Goal: Task Accomplishment & Management: Complete application form

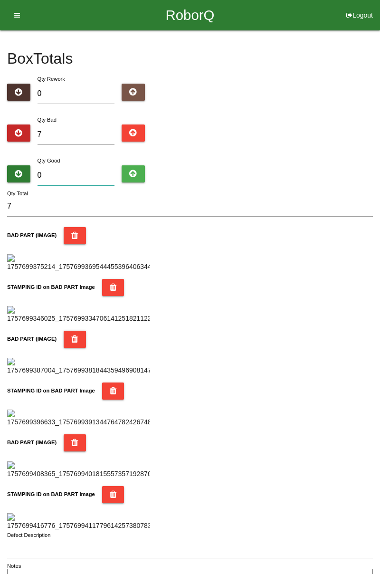
click at [81, 171] on input "0" at bounding box center [76, 175] width 77 height 20
type input "7"
type input "14"
type input "77"
type input "84"
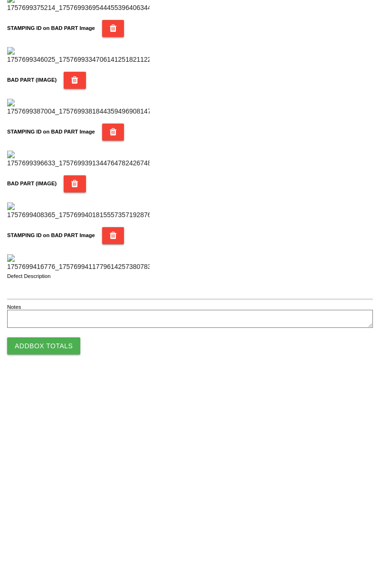
type input "77"
click at [57, 542] on button "Add Box Totals" at bounding box center [43, 541] width 73 height 17
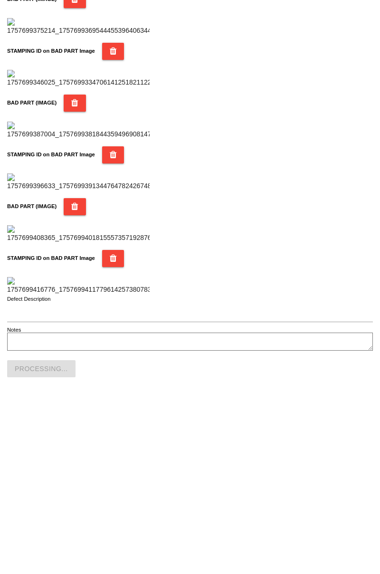
scroll to position [833, 0]
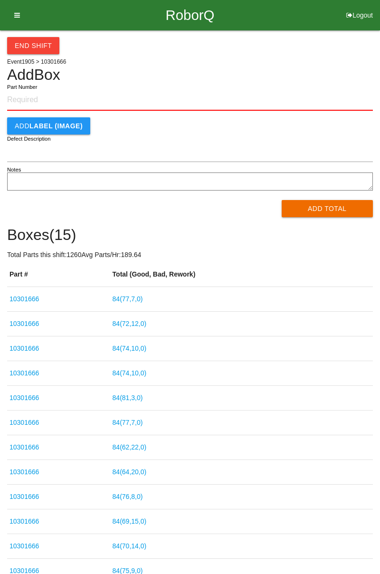
click at [35, 97] on input "Part Number" at bounding box center [190, 100] width 366 height 21
type input "10301666"
click at [334, 208] on button "Add Total" at bounding box center [328, 208] width 92 height 17
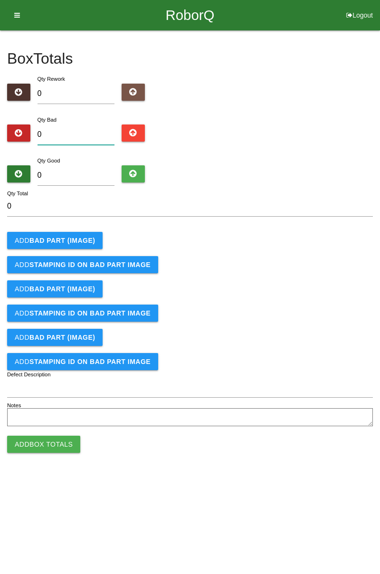
click at [84, 126] on input "0" at bounding box center [76, 135] width 77 height 20
type input "2"
click at [77, 232] on button "Add BAD PART (IMAGE)" at bounding box center [55, 240] width 96 height 17
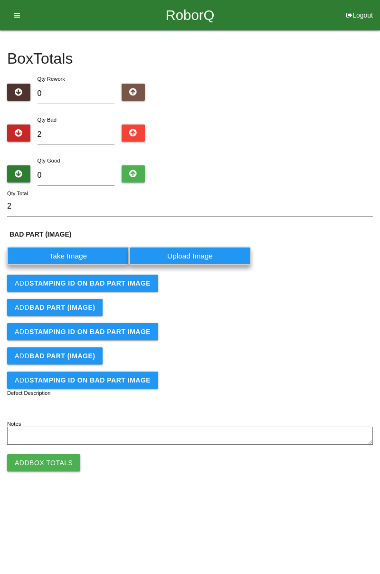
click at [70, 254] on label "Take Image" at bounding box center [68, 256] width 122 height 19
click at [0, 0] on \(IMAGE\) "Take Image" at bounding box center [0, 0] width 0 height 0
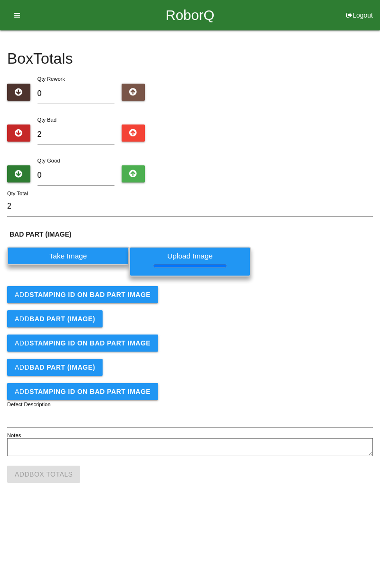
click at [144, 302] on button "Add STAMPING ID on BAD PART Image" at bounding box center [82, 294] width 151 height 17
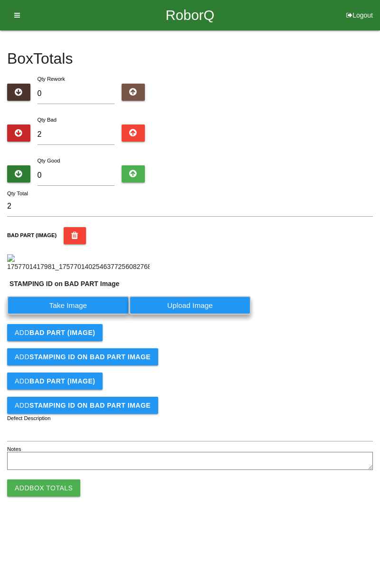
click at [87, 315] on label "Take Image" at bounding box center [68, 305] width 122 height 19
click at [0, 0] on PART "Take Image" at bounding box center [0, 0] width 0 height 0
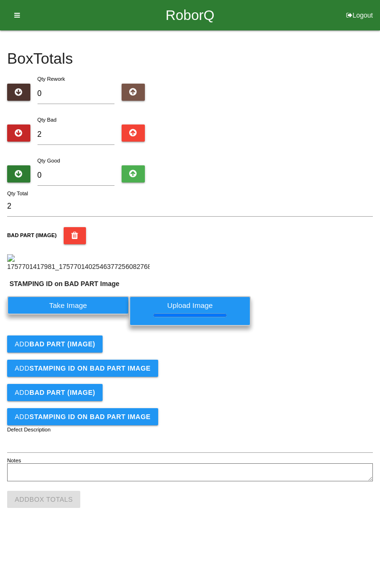
click at [84, 348] on b "BAD PART (IMAGE)" at bounding box center [62, 344] width 66 height 8
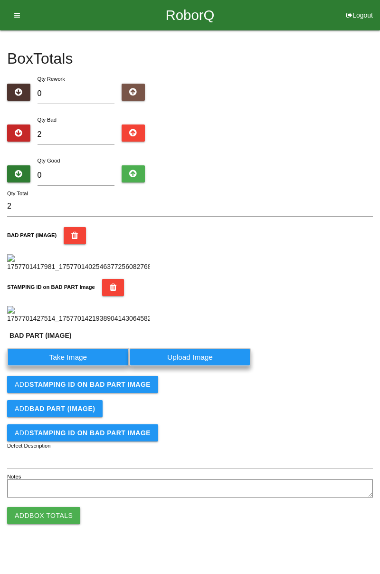
scroll to position [230, 0]
click at [86, 367] on label "Take Image" at bounding box center [68, 357] width 122 height 19
click at [0, 0] on \(IMAGE\) "Take Image" at bounding box center [0, 0] width 0 height 0
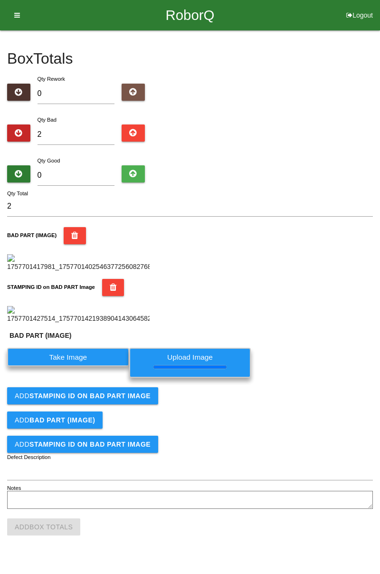
click at [126, 405] on button "Add STAMPING ID on BAD PART Image" at bounding box center [82, 395] width 151 height 17
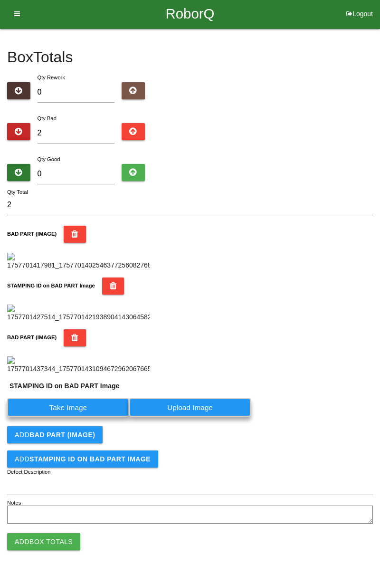
scroll to position [386, 0]
click at [87, 413] on label "Take Image" at bounding box center [68, 407] width 122 height 19
click at [0, 0] on PART "Take Image" at bounding box center [0, 0] width 0 height 0
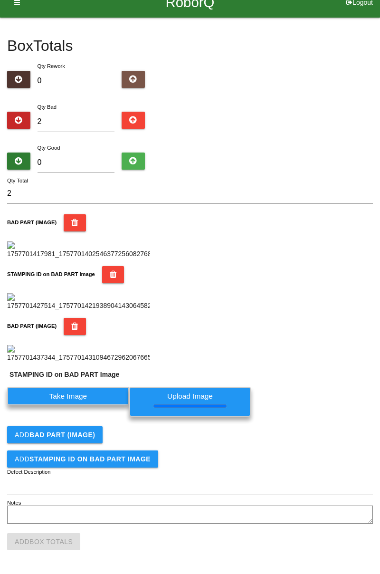
scroll to position [0, 0]
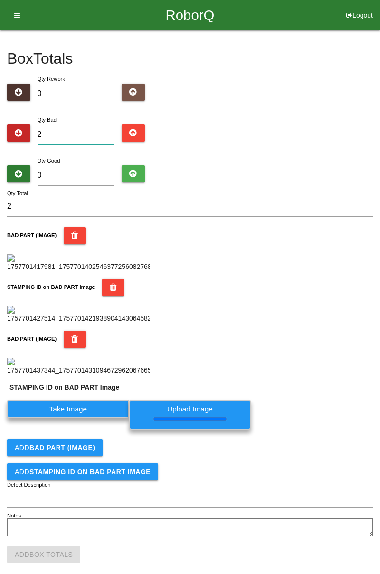
click at [91, 126] on input "2" at bounding box center [76, 135] width 77 height 20
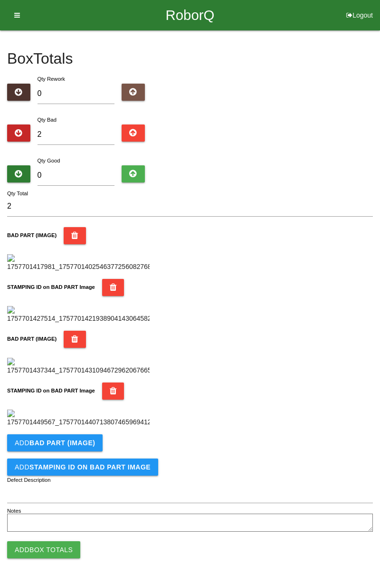
click at [380, 140] on div "Box Totals Translate Weight Weight unit: Rework Weight Bad Weight Good Weight 0…" at bounding box center [190, 282] width 380 height 504
click at [76, 133] on input "2" at bounding box center [76, 135] width 77 height 20
type input "0"
type input "7"
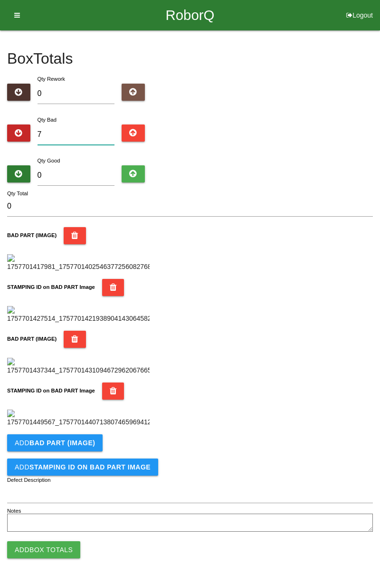
type input "7"
type input "0"
type input "1"
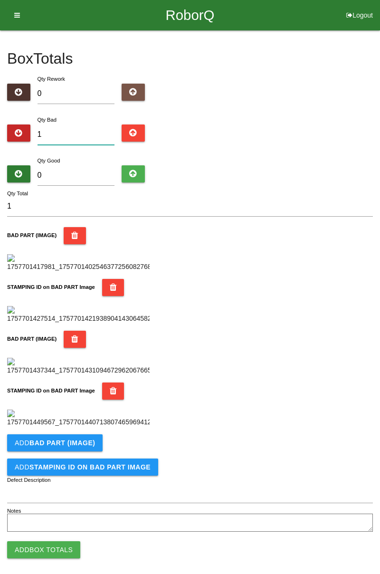
type input "10"
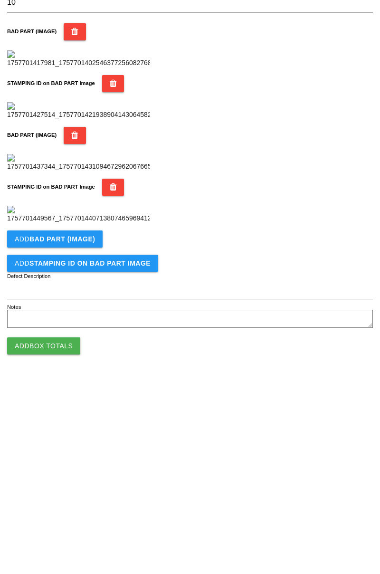
scroll to position [521, 0]
type input "10"
click at [87, 433] on b "BAD PART (IMAGE)" at bounding box center [62, 435] width 66 height 8
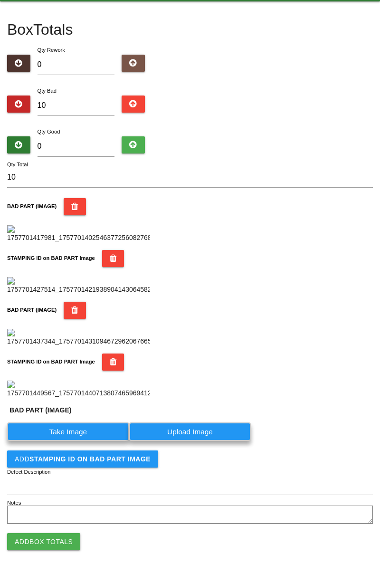
click at [92, 441] on label "Take Image" at bounding box center [68, 432] width 122 height 19
click at [0, 0] on \(IMAGE\) "Take Image" at bounding box center [0, 0] width 0 height 0
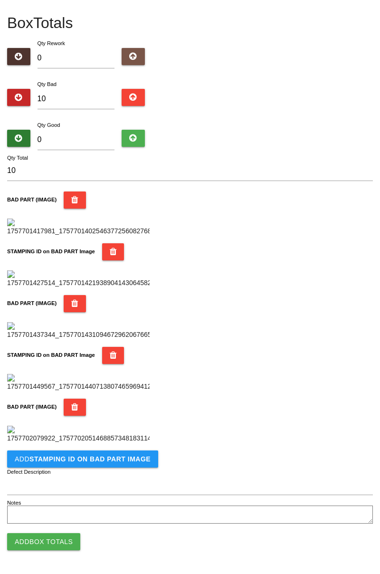
scroll to position [677, 0]
click at [101, 465] on button "Add STAMPING ID on BAD PART Image" at bounding box center [82, 459] width 151 height 17
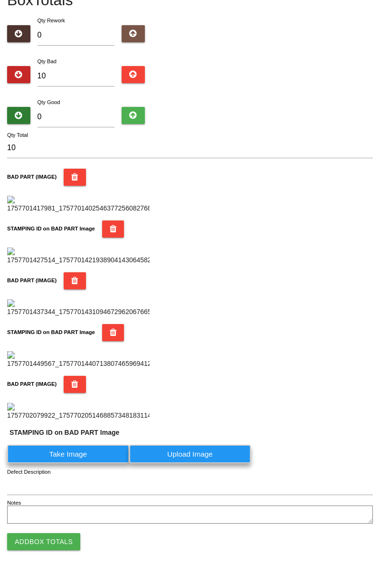
click at [79, 464] on label "Take Image" at bounding box center [68, 454] width 122 height 19
click at [0, 0] on PART "Take Image" at bounding box center [0, 0] width 0 height 0
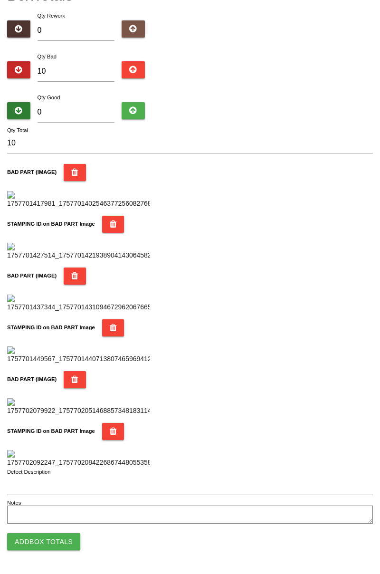
scroll to position [0, 0]
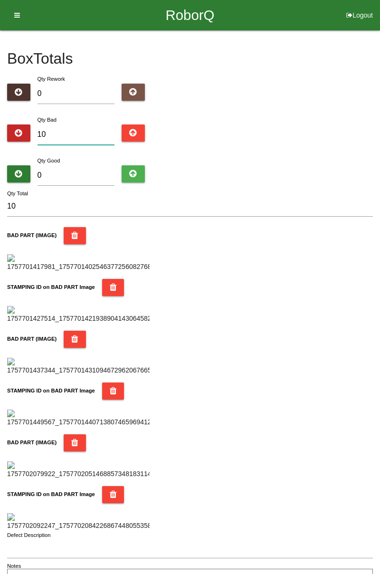
click at [82, 130] on input "10" at bounding box center [76, 135] width 77 height 20
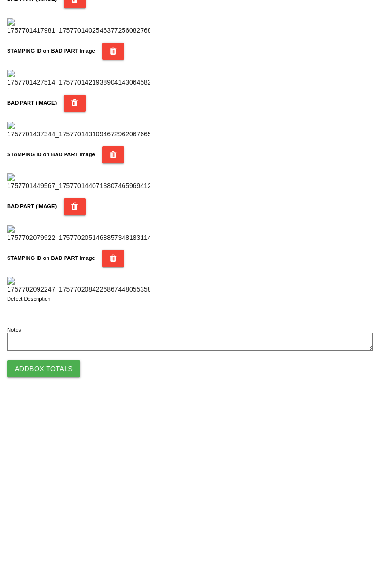
scroll to position [833, 0]
click at [68, 538] on button "Add Box Totals" at bounding box center [43, 541] width 73 height 17
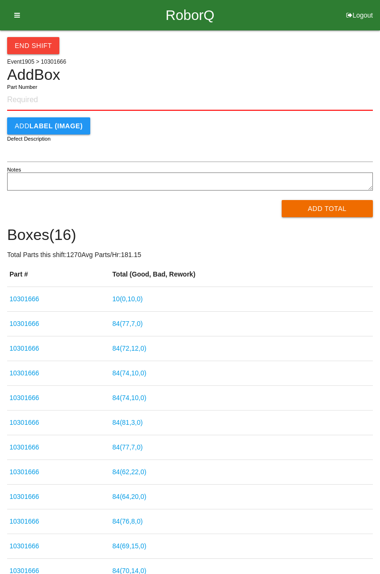
click at [139, 300] on link "10 ( 0 , 10 , 0 )" at bounding box center [128, 299] width 30 height 8
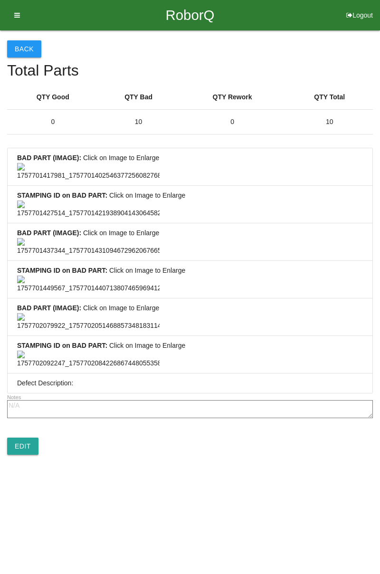
scroll to position [707, 0]
click at [31, 455] on link "Edit" at bounding box center [22, 446] width 31 height 17
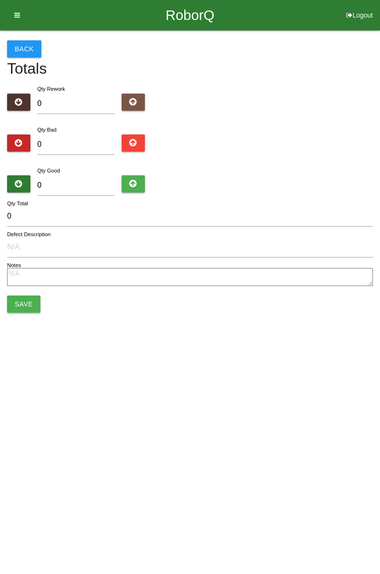
type input "10"
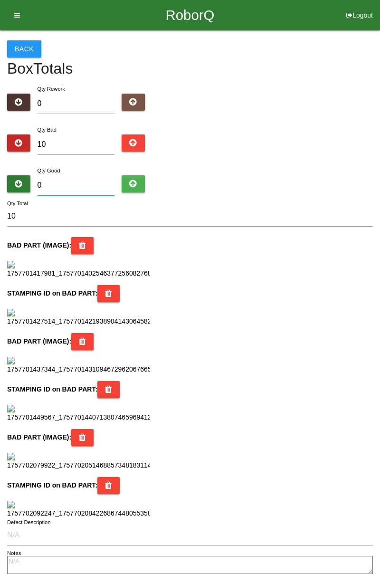
click at [79, 188] on input "0" at bounding box center [76, 185] width 77 height 20
type input "7"
type input "17"
type input "74"
type input "84"
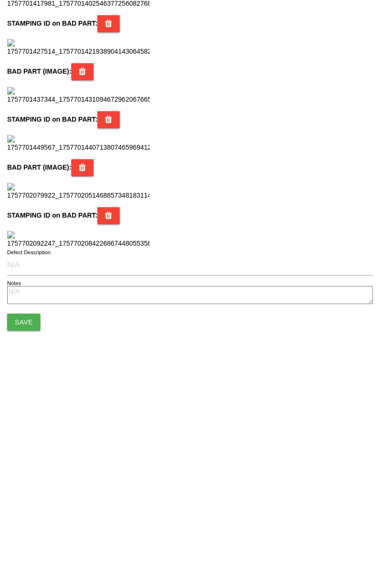
scroll to position [844, 0]
type input "74"
click at [34, 521] on button "Save" at bounding box center [23, 518] width 33 height 17
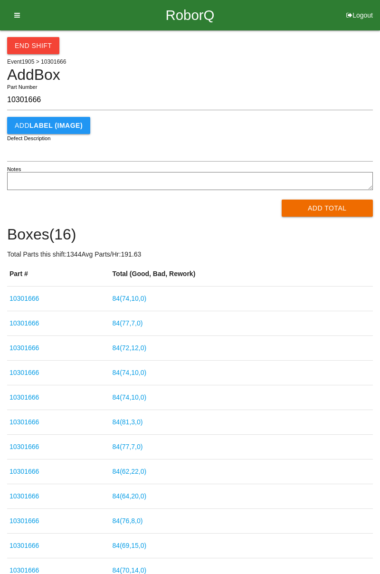
type input "10301666"
click at [333, 209] on button "Add Total" at bounding box center [328, 208] width 92 height 17
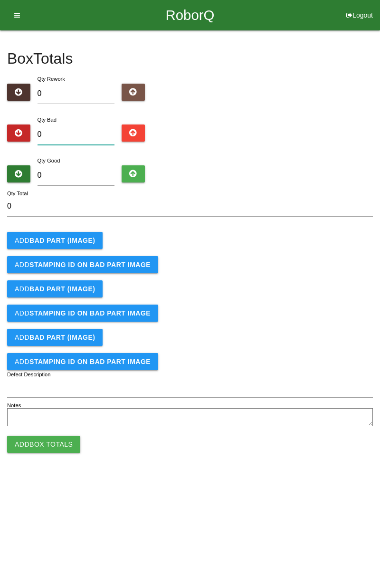
click at [82, 131] on input "0" at bounding box center [76, 135] width 77 height 20
type input "3"
click at [68, 132] on input "3" at bounding box center [76, 135] width 77 height 20
type input "0"
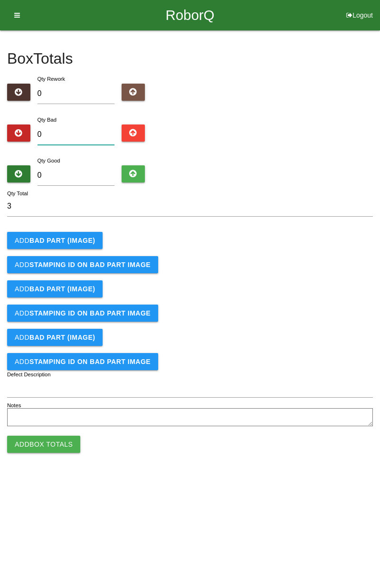
type input "0"
type input "4"
click at [89, 239] on b "BAD PART (IMAGE)" at bounding box center [62, 241] width 66 height 8
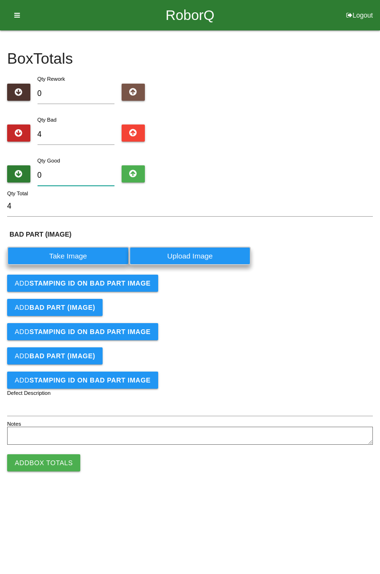
click at [87, 174] on input "0" at bounding box center [76, 175] width 77 height 20
type input "8"
type input "12"
type input "80"
type input "84"
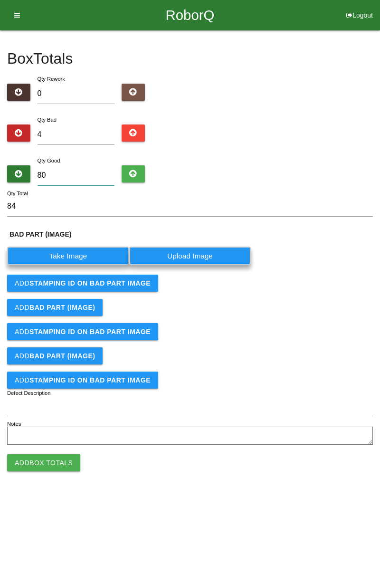
type input "80"
click at [96, 248] on label "Take Image" at bounding box center [68, 256] width 122 height 19
click at [0, 0] on \(IMAGE\) "Take Image" at bounding box center [0, 0] width 0 height 0
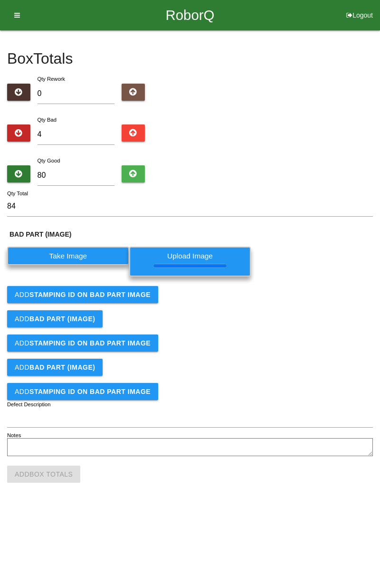
click at [132, 292] on b "STAMPING ID on BAD PART Image" at bounding box center [89, 295] width 121 height 8
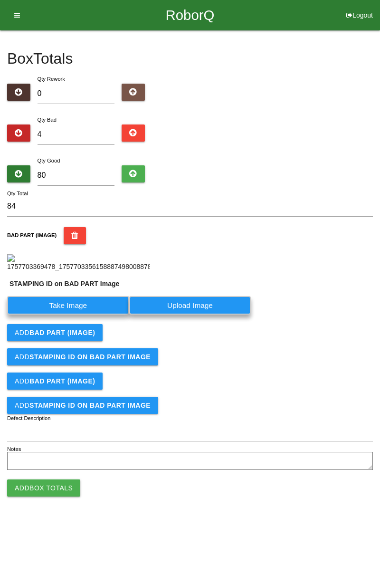
scroll to position [74, 0]
click at [103, 315] on label "Take Image" at bounding box center [68, 305] width 122 height 19
click at [0, 0] on PART "Take Image" at bounding box center [0, 0] width 0 height 0
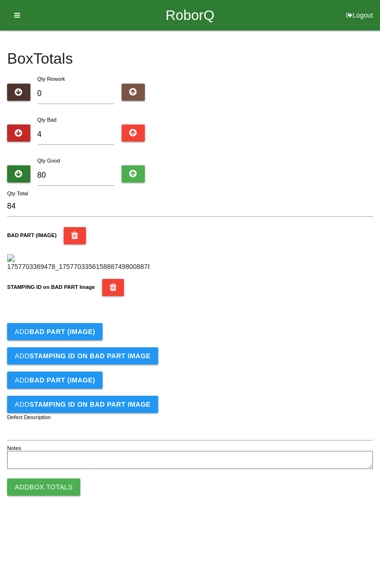
scroll to position [209, 0]
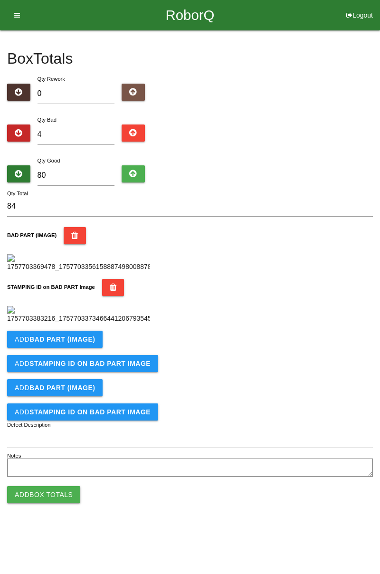
click at [83, 348] on button "Add BAD PART (IMAGE)" at bounding box center [55, 339] width 96 height 17
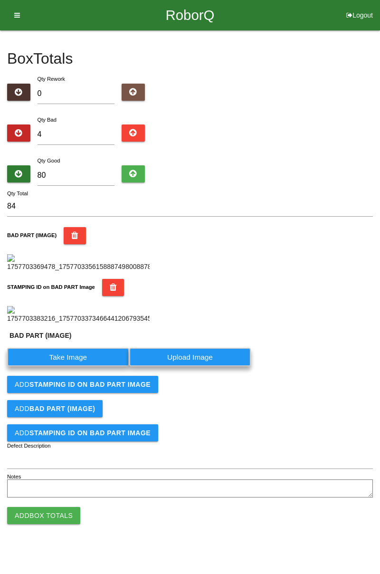
click at [77, 367] on label "Take Image" at bounding box center [68, 357] width 122 height 19
click at [0, 0] on \(IMAGE\) "Take Image" at bounding box center [0, 0] width 0 height 0
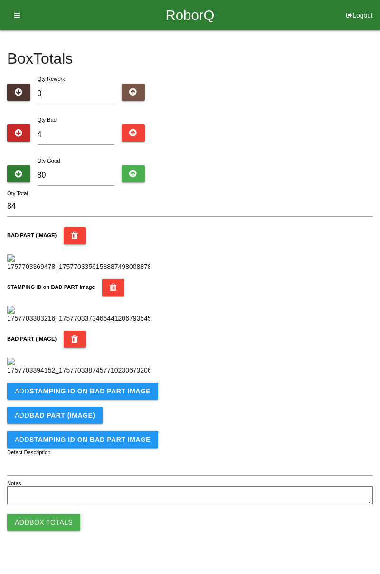
scroll to position [365, 0]
click at [144, 395] on b "STAMPING ID on BAD PART Image" at bounding box center [89, 391] width 121 height 8
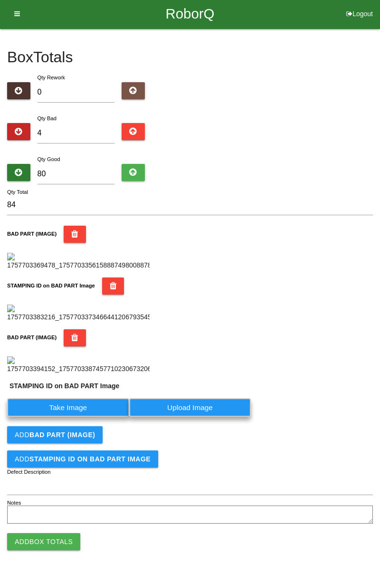
click at [95, 417] on label "Take Image" at bounding box center [68, 407] width 122 height 19
click at [0, 0] on PART "Take Image" at bounding box center [0, 0] width 0 height 0
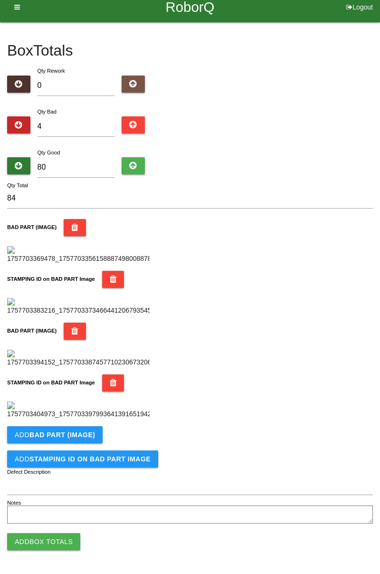
scroll to position [521, 0]
click at [80, 435] on b "BAD PART (IMAGE)" at bounding box center [62, 435] width 66 height 8
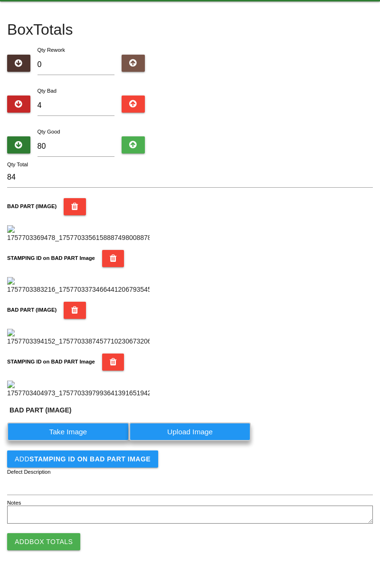
click at [81, 441] on label "Take Image" at bounding box center [68, 432] width 122 height 19
click at [0, 0] on \(IMAGE\) "Take Image" at bounding box center [0, 0] width 0 height 0
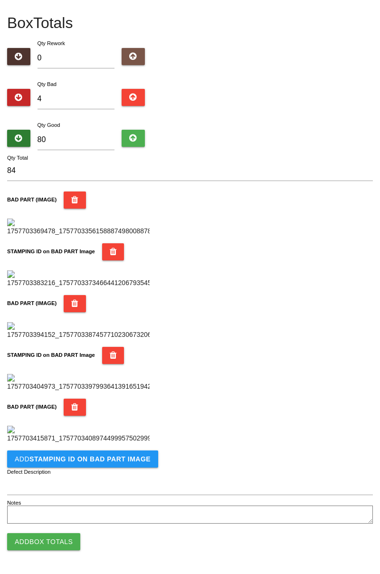
scroll to position [677, 0]
click at [127, 462] on b "STAMPING ID on BAD PART Image" at bounding box center [89, 459] width 121 height 8
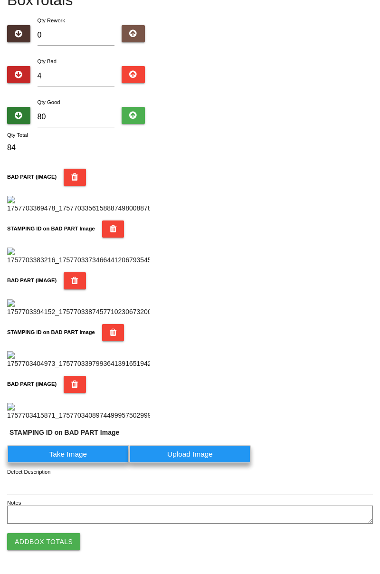
click at [87, 464] on label "Take Image" at bounding box center [68, 454] width 122 height 19
click at [0, 0] on PART "Take Image" at bounding box center [0, 0] width 0 height 0
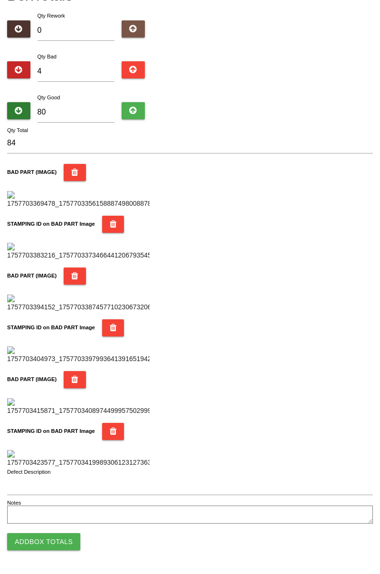
scroll to position [833, 0]
click at [51, 544] on button "Add Box Totals" at bounding box center [43, 541] width 73 height 17
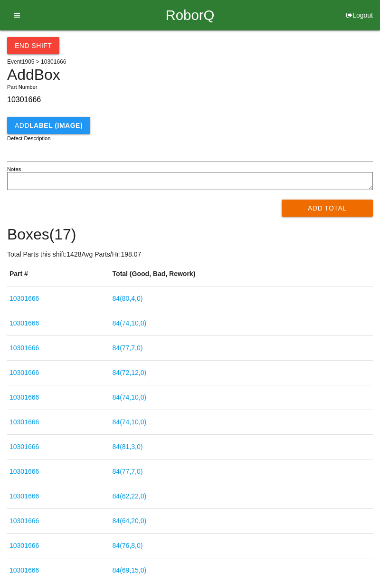
type input "10301666"
click at [342, 205] on button "Add Total" at bounding box center [328, 208] width 92 height 17
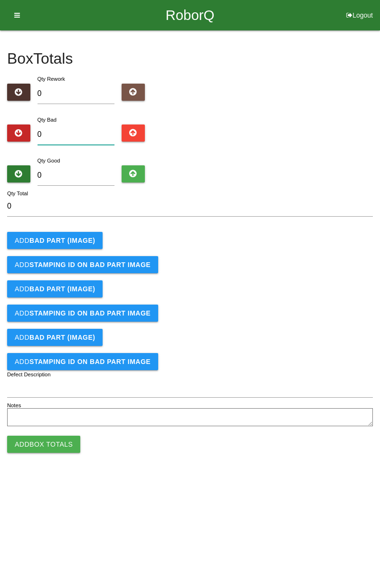
click at [75, 130] on input "0" at bounding box center [76, 135] width 77 height 20
type input "8"
click at [74, 171] on input "0" at bounding box center [76, 175] width 77 height 20
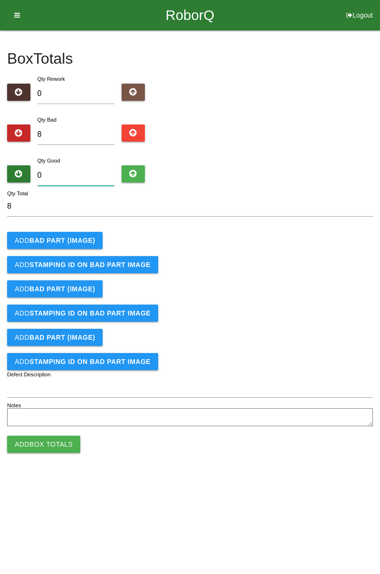
type input "7"
type input "15"
type input "78"
type input "86"
type input "7"
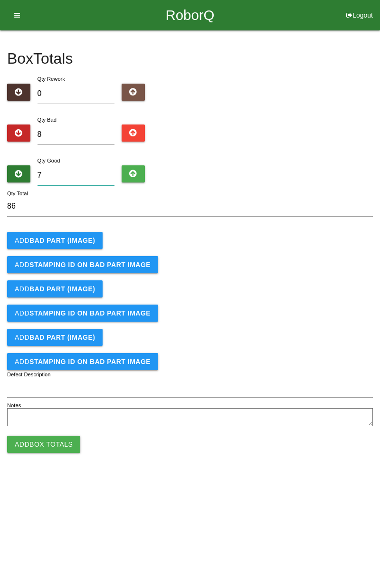
type input "15"
type input "74"
type input "82"
type input "7"
type input "15"
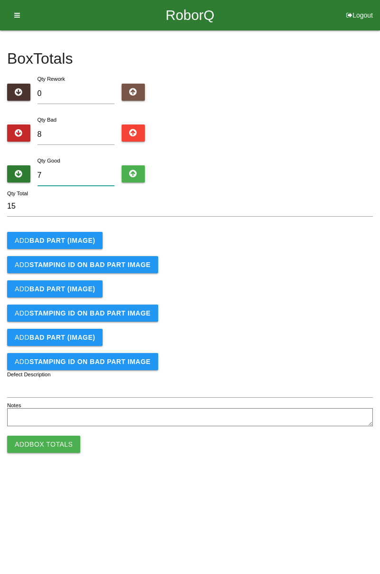
type input "76"
type input "84"
type input "76"
click at [82, 238] on b "BAD PART (IMAGE)" at bounding box center [62, 241] width 66 height 8
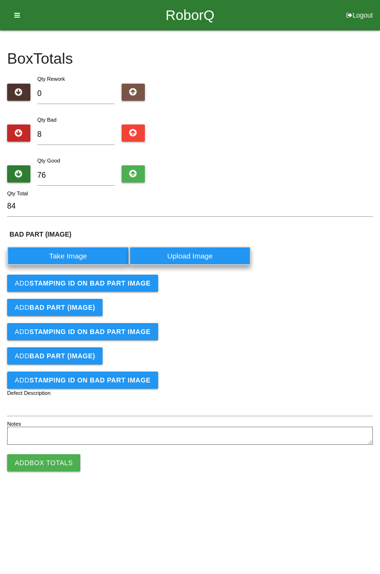
click at [88, 255] on label "Take Image" at bounding box center [68, 256] width 122 height 19
click at [0, 0] on \(IMAGE\) "Take Image" at bounding box center [0, 0] width 0 height 0
click at [73, 132] on input "8" at bounding box center [76, 135] width 77 height 20
type input "0"
type input "76"
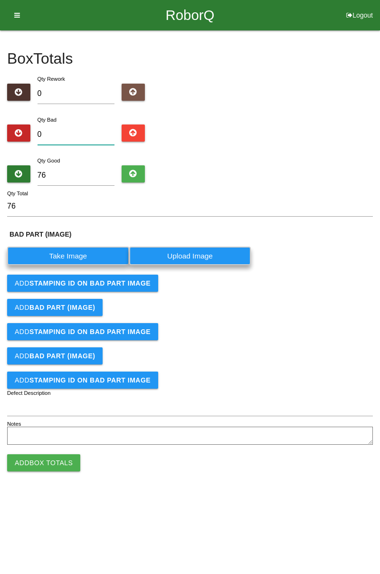
type input "9"
type input "85"
type input "9"
click at [79, 255] on label "Take Image" at bounding box center [68, 256] width 122 height 19
click at [0, 0] on \(IMAGE\) "Take Image" at bounding box center [0, 0] width 0 height 0
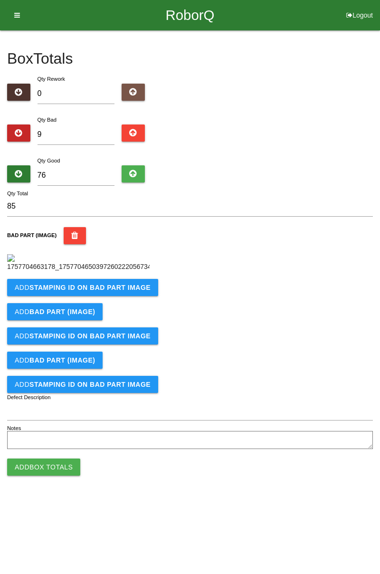
scroll to position [53, 0]
click at [134, 291] on b "STAMPING ID on BAD PART Image" at bounding box center [89, 288] width 121 height 8
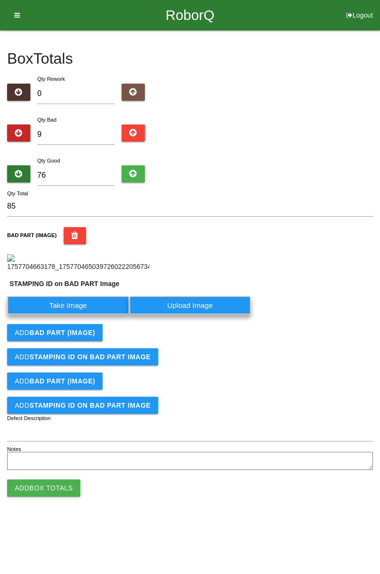
click at [92, 315] on label "Take Image" at bounding box center [68, 305] width 122 height 19
click at [0, 0] on PART "Take Image" at bounding box center [0, 0] width 0 height 0
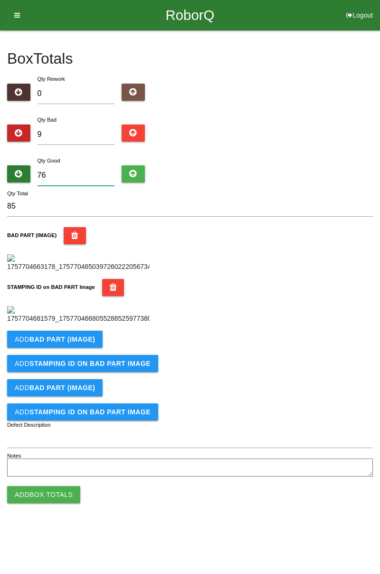
click at [72, 165] on input "76" at bounding box center [76, 175] width 77 height 20
type input "7"
type input "16"
type input "75"
type input "84"
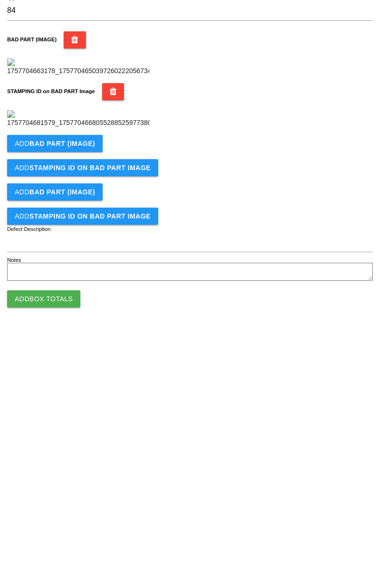
type input "75"
click at [85, 343] on b "BAD PART (IMAGE)" at bounding box center [62, 340] width 66 height 8
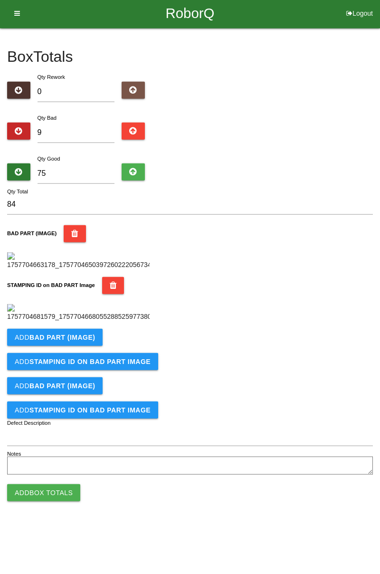
scroll to position [209, 0]
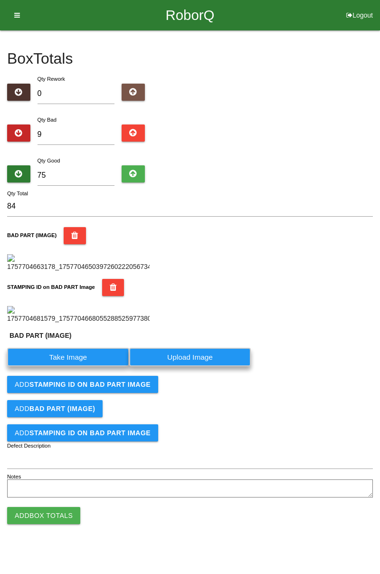
click at [90, 367] on label "Take Image" at bounding box center [68, 357] width 122 height 19
click at [0, 0] on \(IMAGE\) "Take Image" at bounding box center [0, 0] width 0 height 0
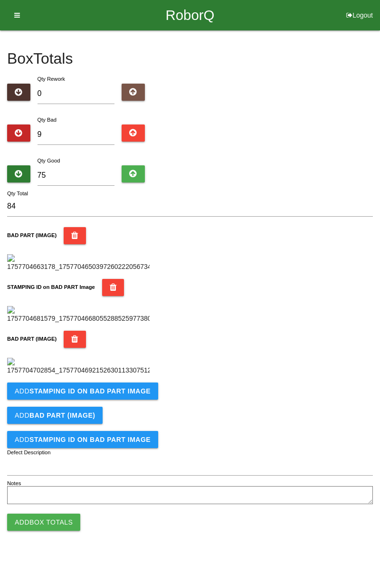
scroll to position [365, 0]
click at [129, 395] on b "STAMPING ID on BAD PART Image" at bounding box center [89, 391] width 121 height 8
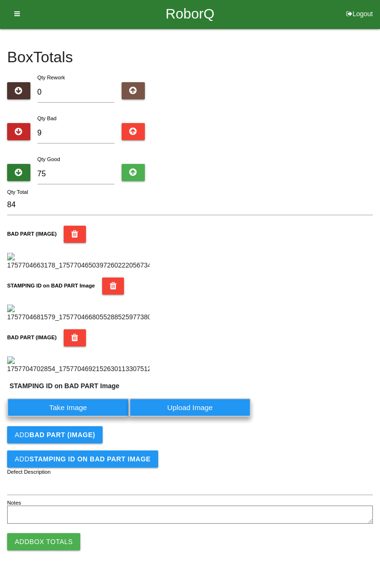
click at [81, 417] on label "Take Image" at bounding box center [68, 407] width 122 height 19
click at [0, 0] on PART "Take Image" at bounding box center [0, 0] width 0 height 0
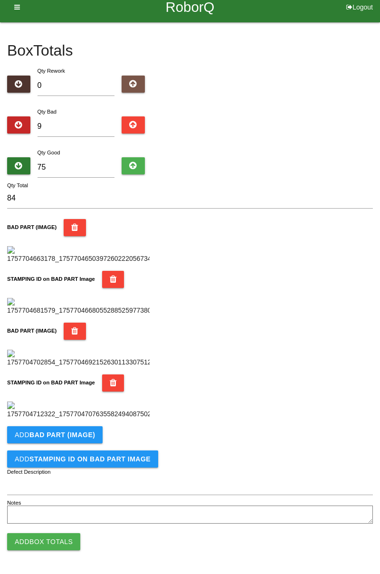
scroll to position [521, 0]
click at [92, 438] on button "Add BAD PART (IMAGE)" at bounding box center [55, 434] width 96 height 17
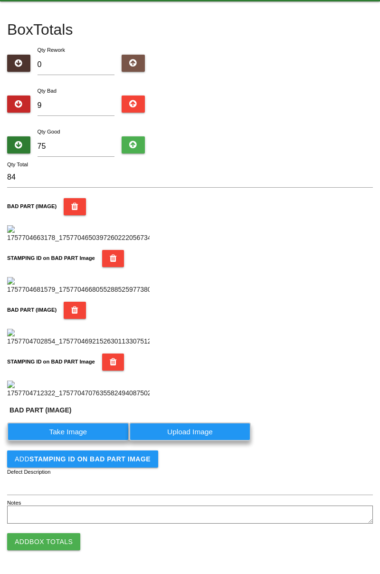
click at [92, 441] on label "Take Image" at bounding box center [68, 432] width 122 height 19
click at [0, 0] on \(IMAGE\) "Take Image" at bounding box center [0, 0] width 0 height 0
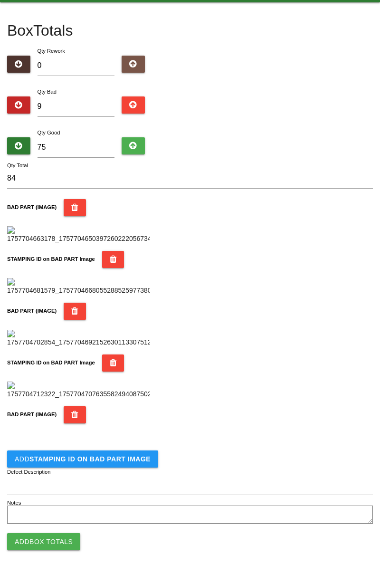
scroll to position [677, 0]
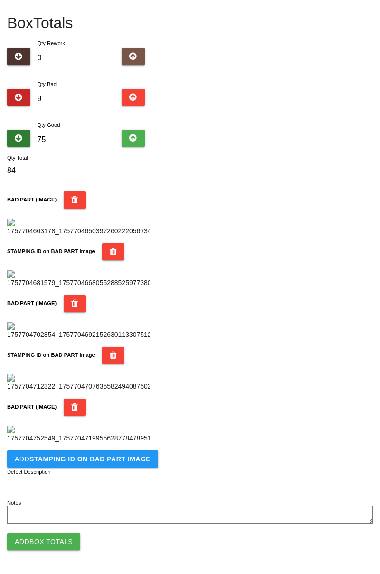
click at [119, 455] on button "Add STAMPING ID on BAD PART Image" at bounding box center [82, 459] width 151 height 17
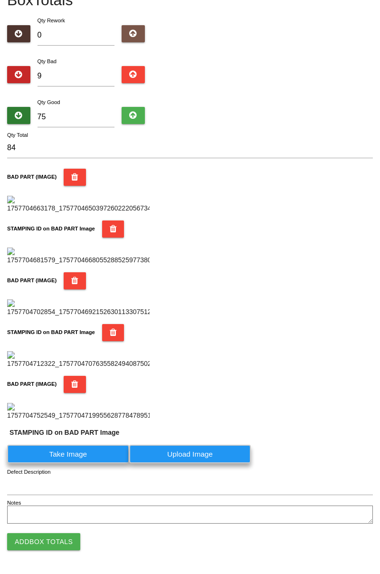
click at [100, 464] on label "Take Image" at bounding box center [68, 454] width 122 height 19
click at [0, 0] on PART "Take Image" at bounding box center [0, 0] width 0 height 0
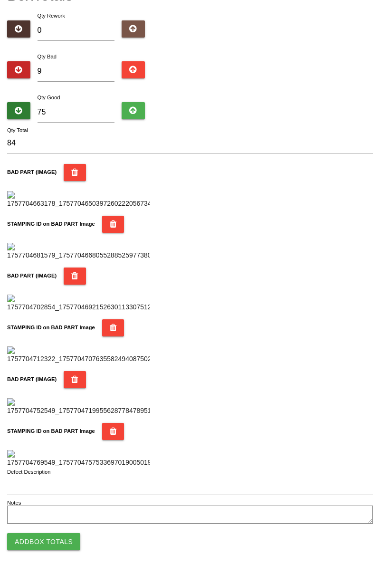
scroll to position [833, 0]
click at [56, 546] on button "Add Box Totals" at bounding box center [43, 541] width 73 height 17
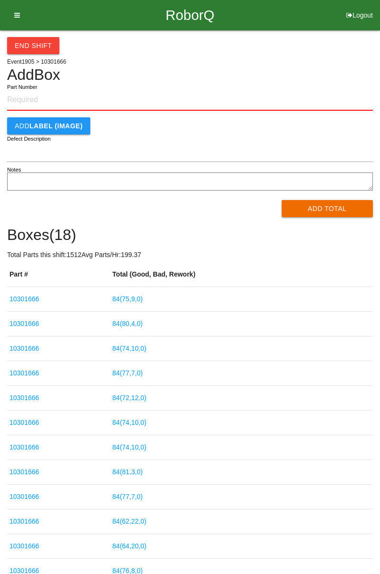
click at [42, 48] on button "End Shift" at bounding box center [33, 45] width 52 height 17
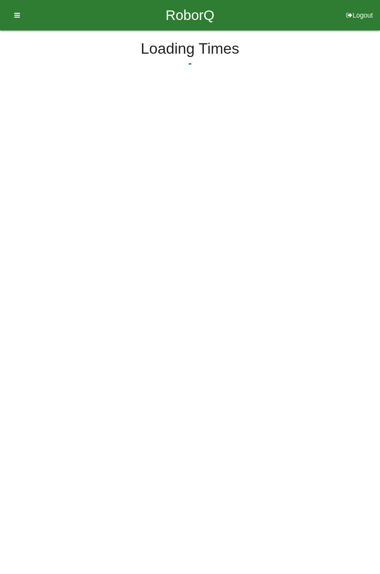
select select "3"
select select "30"
select select "2"
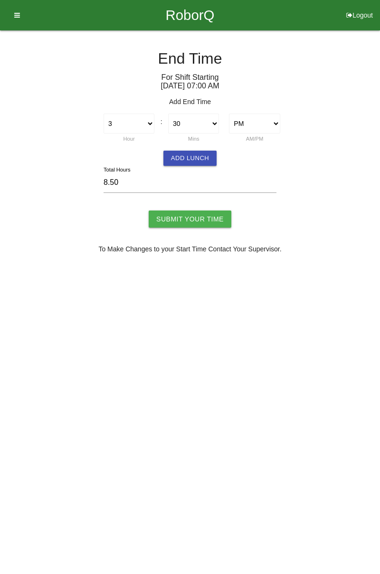
click at [193, 157] on button "Add Lunch" at bounding box center [190, 158] width 53 height 15
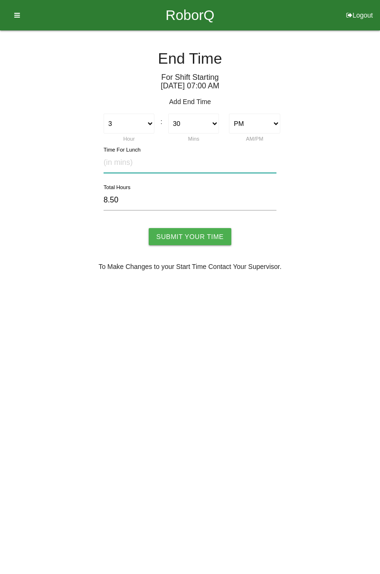
click at [127, 166] on input "text" at bounding box center [190, 163] width 173 height 20
type input "30"
type input "8.00"
click at [196, 236] on input "Submit Your Time" at bounding box center [190, 236] width 83 height 17
type input "Processing..."
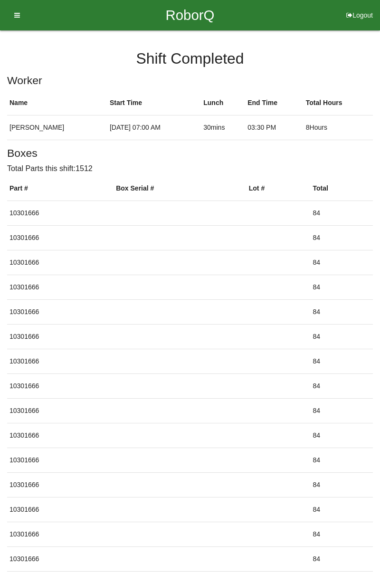
click at [362, 7] on button "Logout" at bounding box center [359, 3] width 41 height 7
select select "Worker"
